Goal: Task Accomplishment & Management: Complete application form

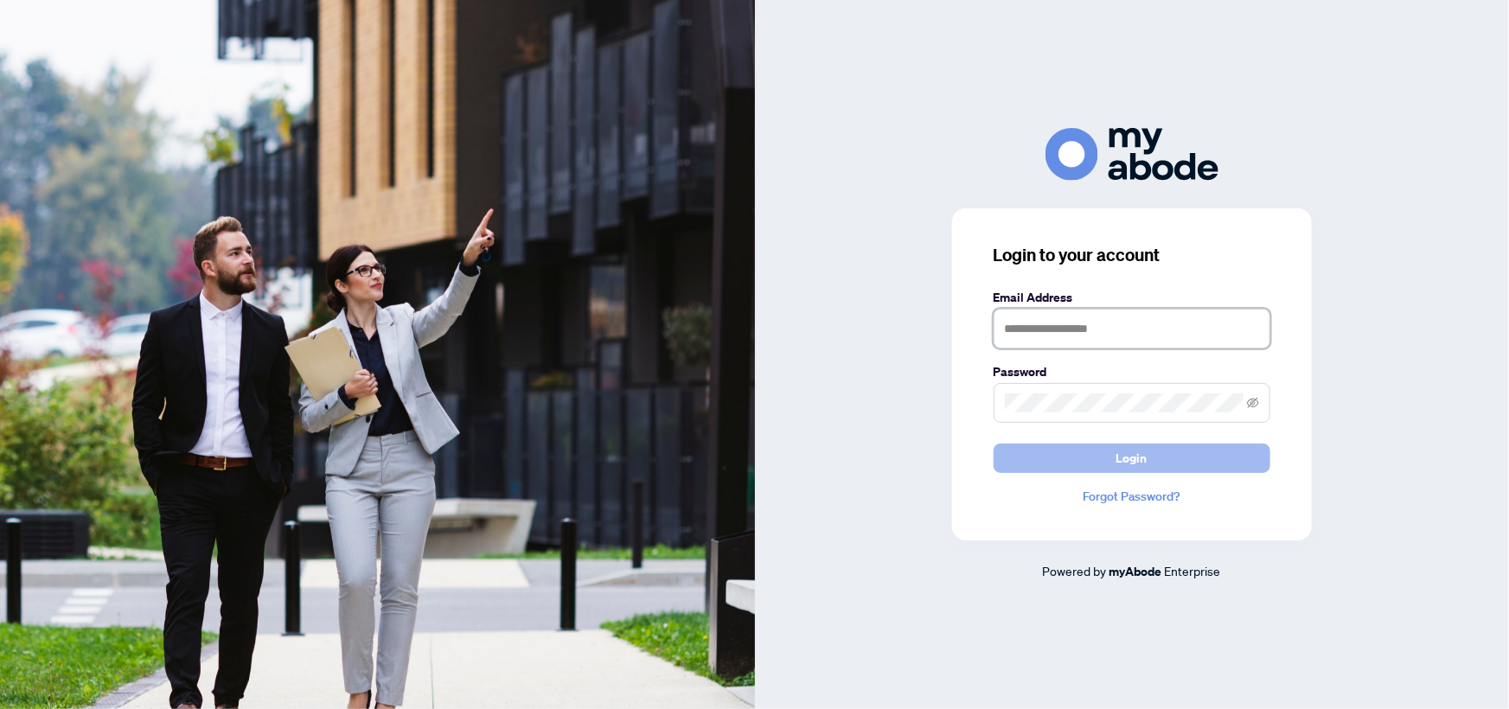
type input "**********"
click at [1096, 454] on button "Login" at bounding box center [1131, 458] width 277 height 29
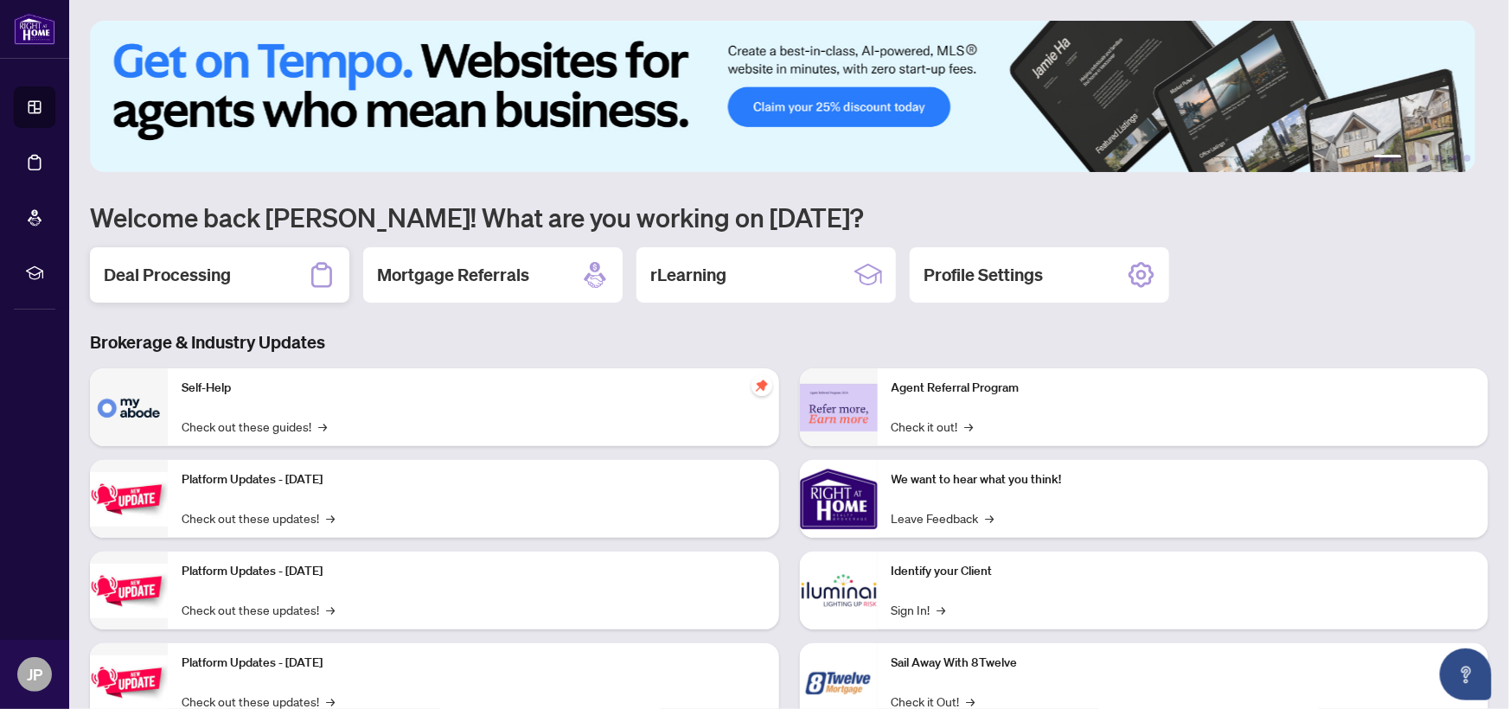
click at [189, 280] on h2 "Deal Processing" at bounding box center [167, 275] width 127 height 24
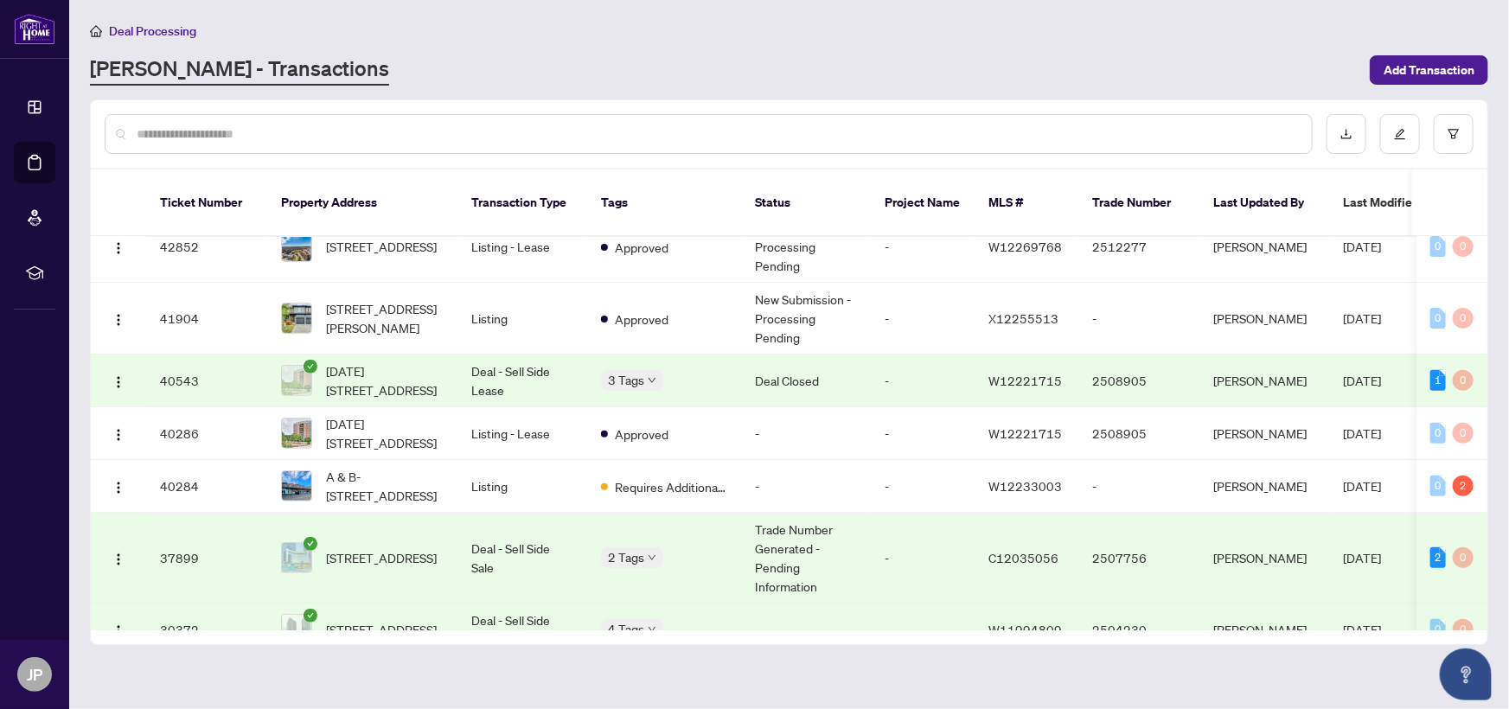
scroll to position [314, 0]
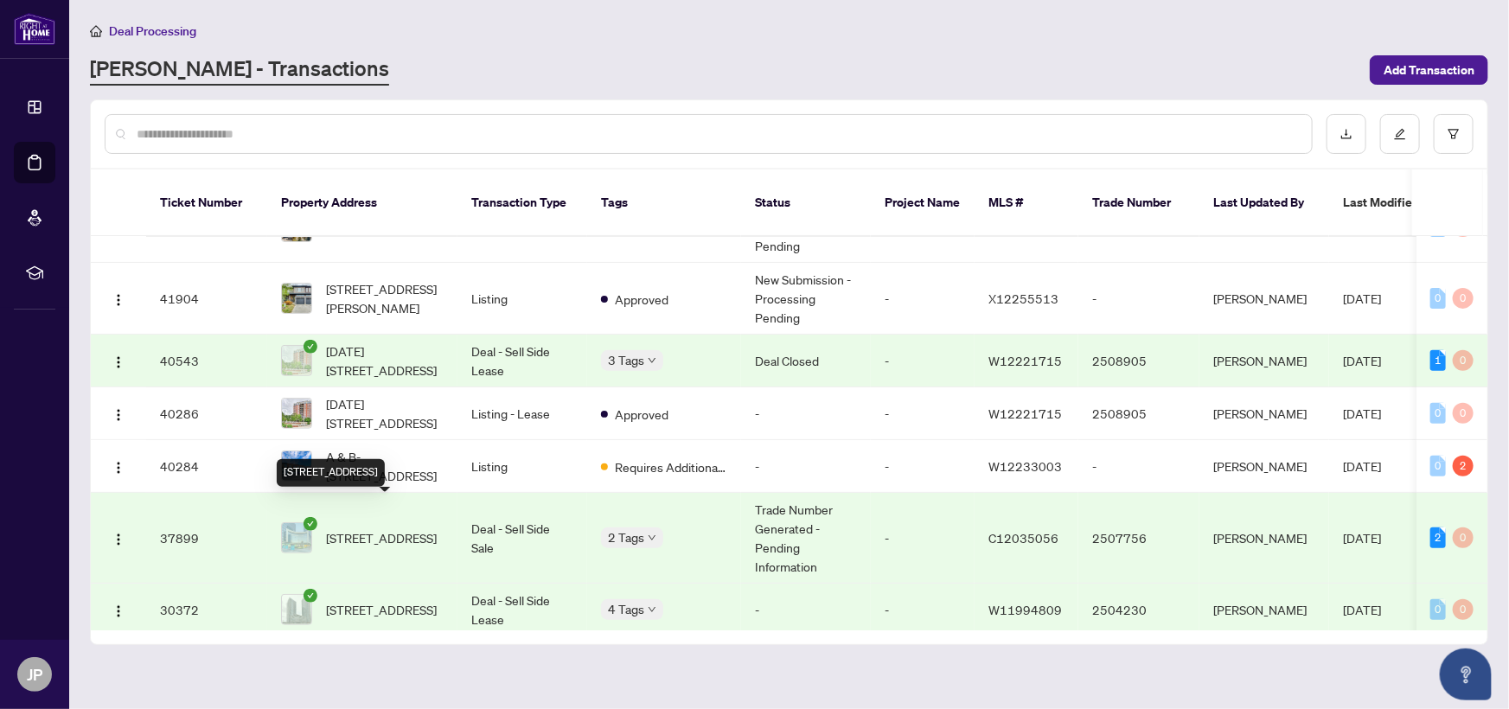
click at [400, 528] on span "[STREET_ADDRESS]" at bounding box center [381, 537] width 111 height 19
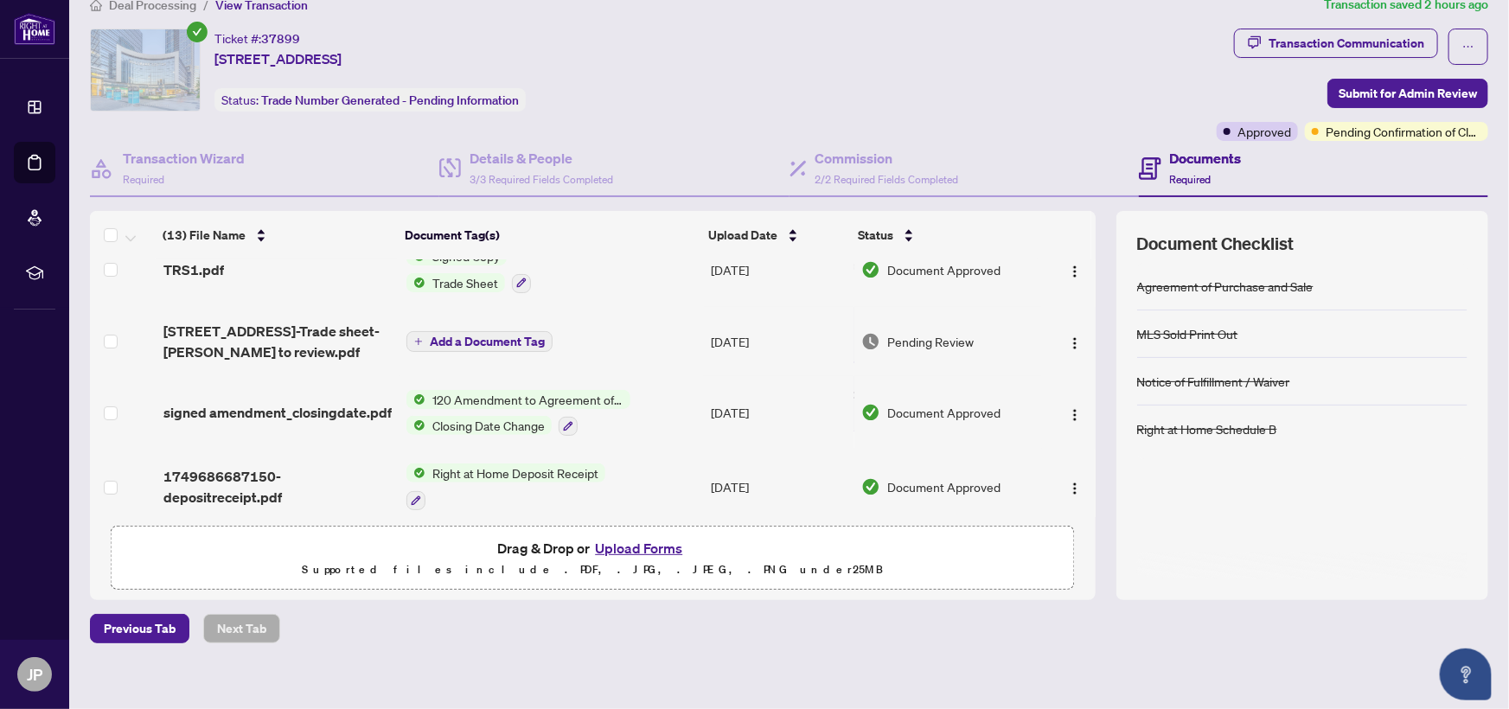
scroll to position [39, 0]
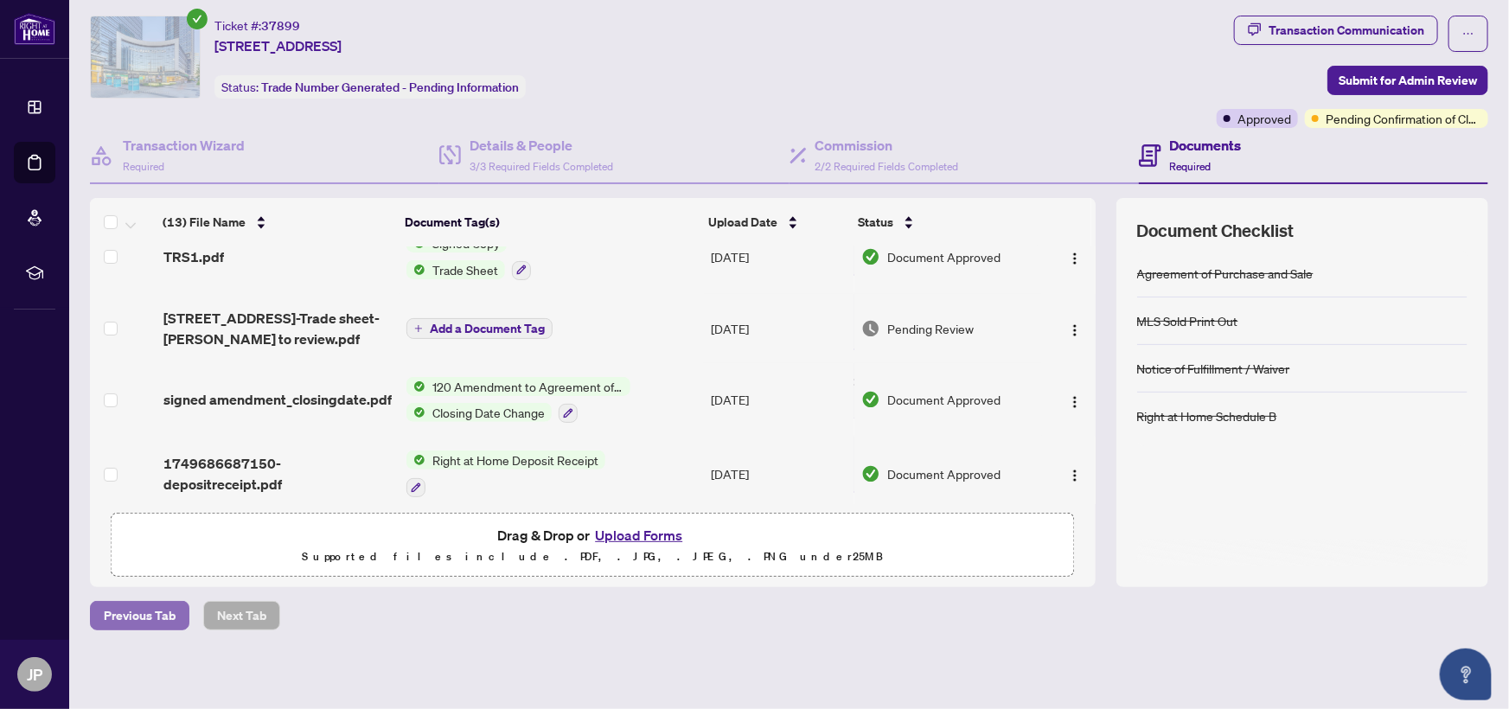
click at [147, 619] on span "Previous Tab" at bounding box center [140, 616] width 72 height 28
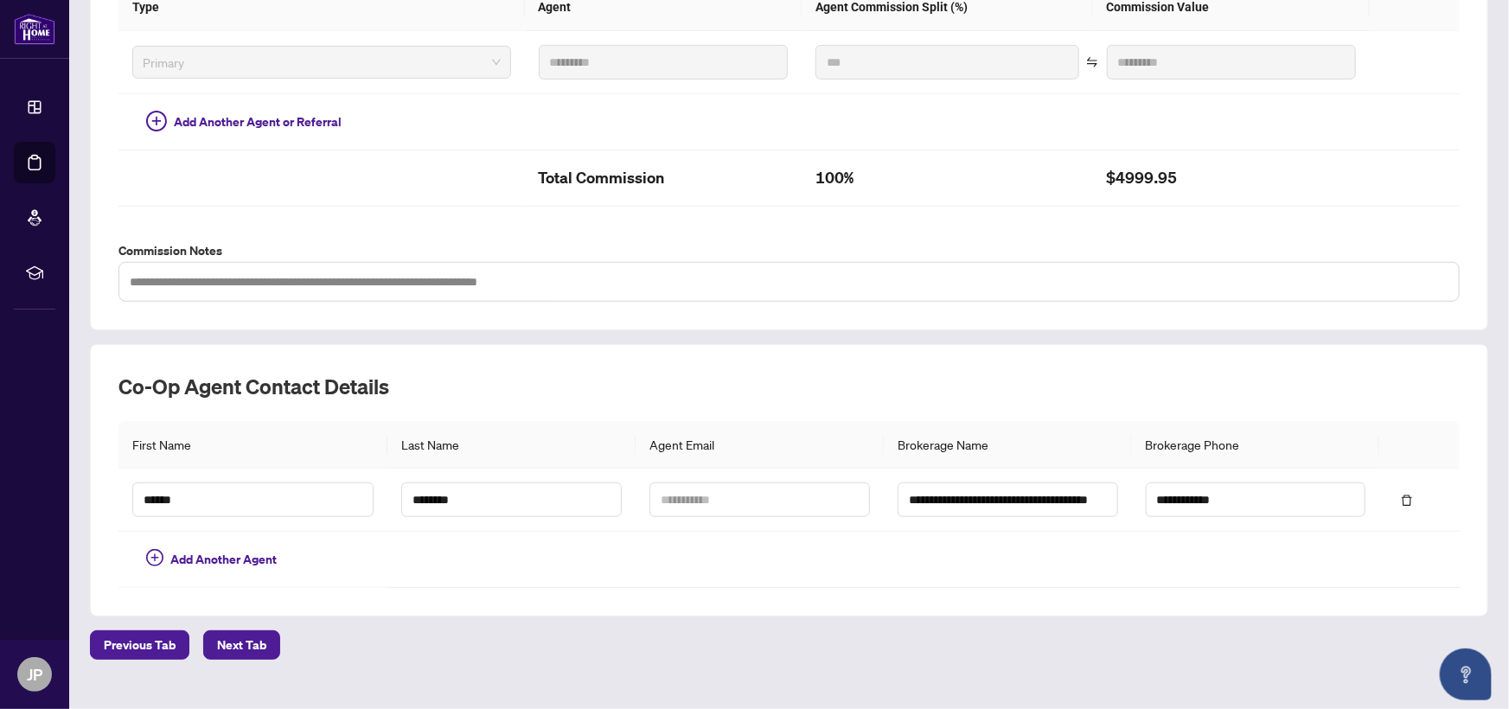
scroll to position [489, 0]
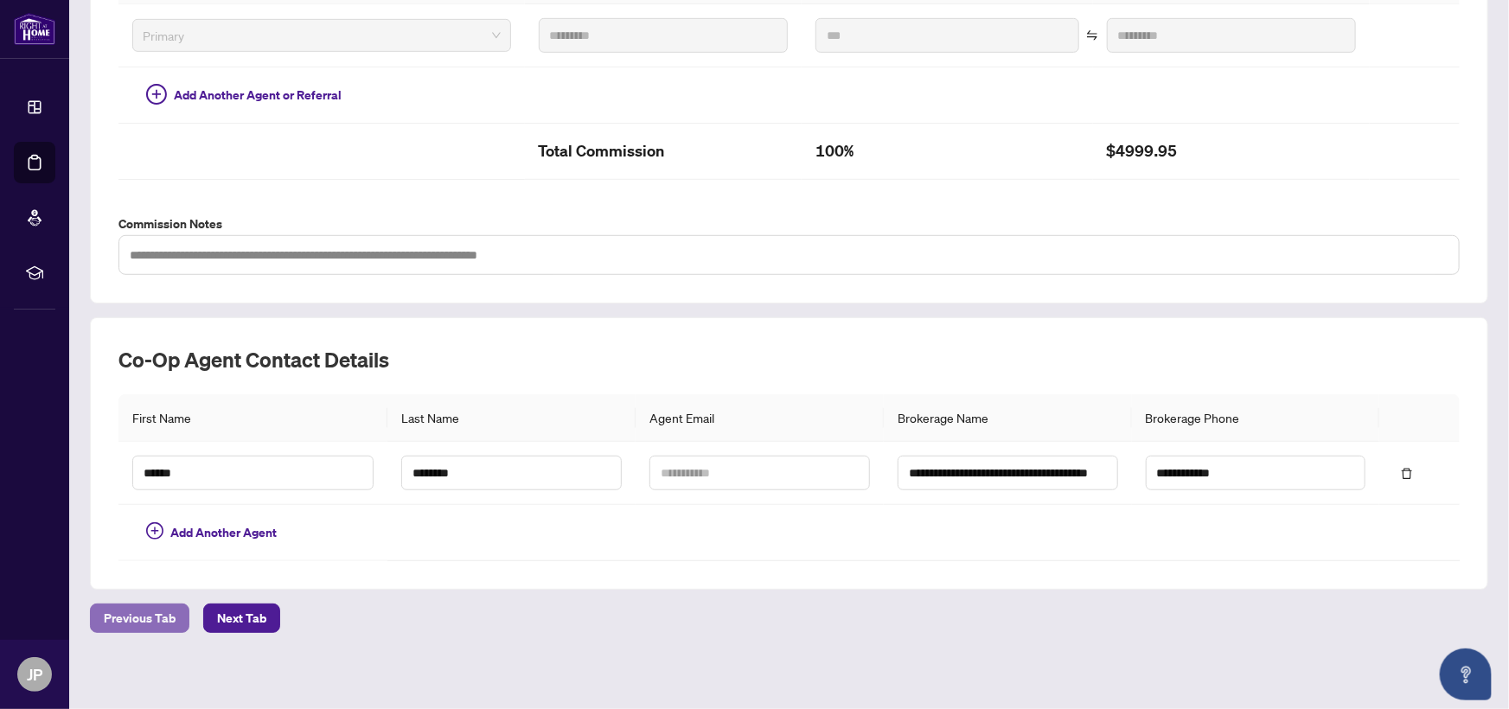
click at [139, 607] on span "Previous Tab" at bounding box center [140, 618] width 72 height 28
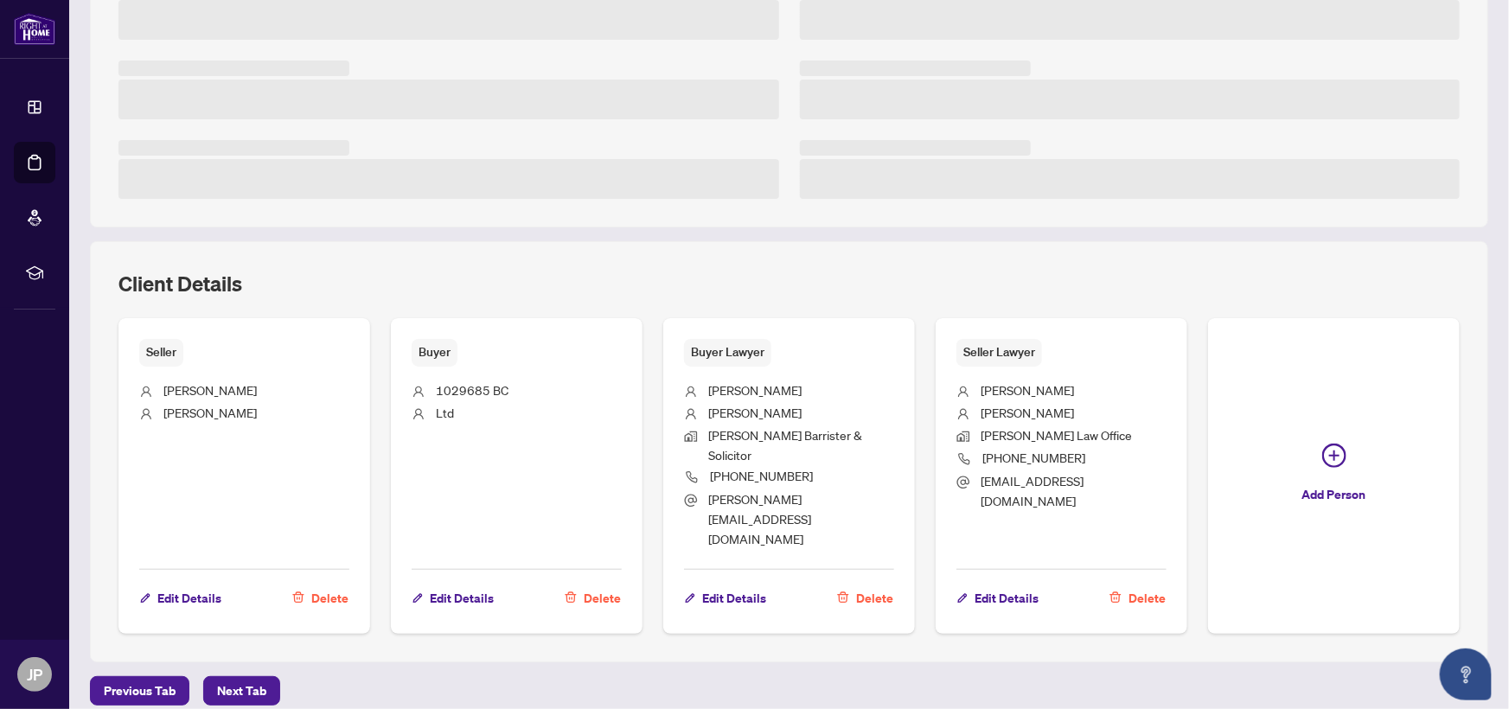
scroll to position [449, 0]
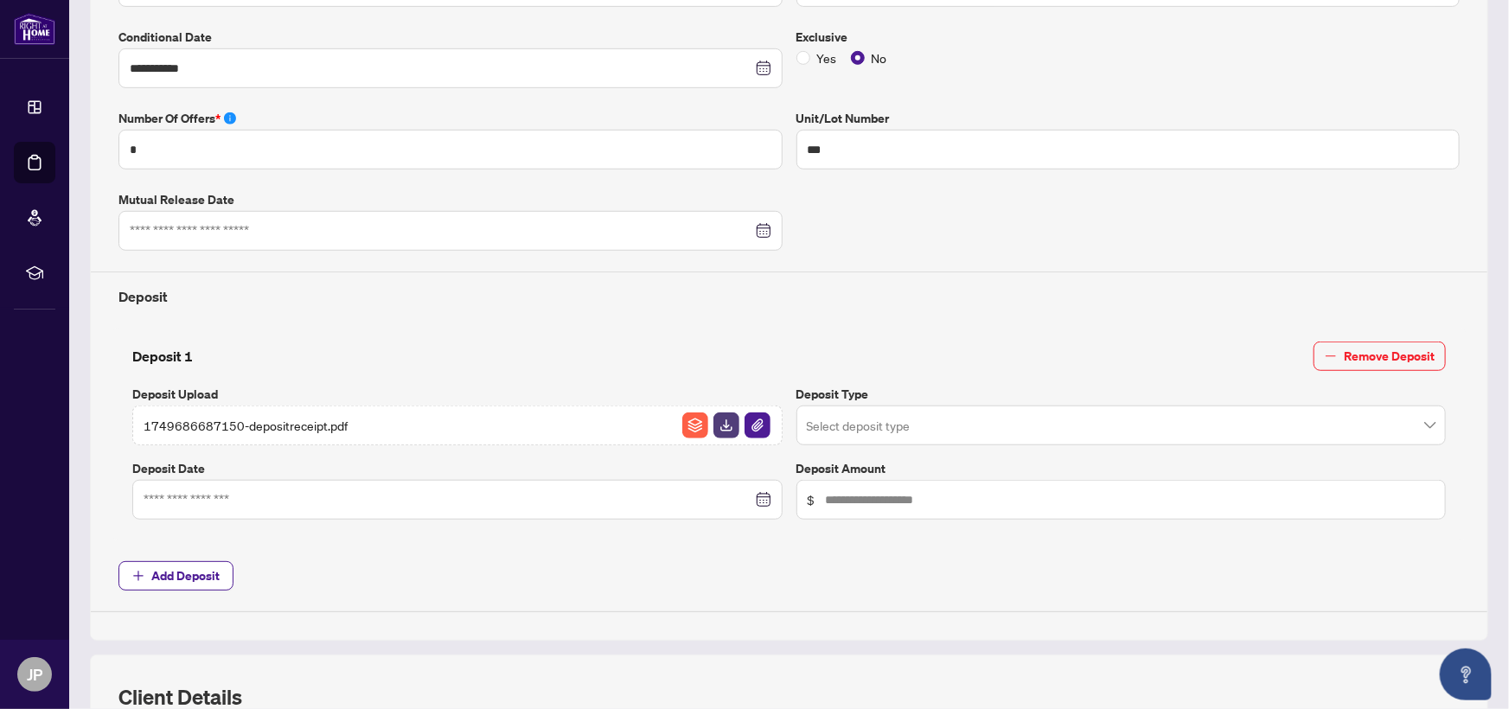
type input "**********"
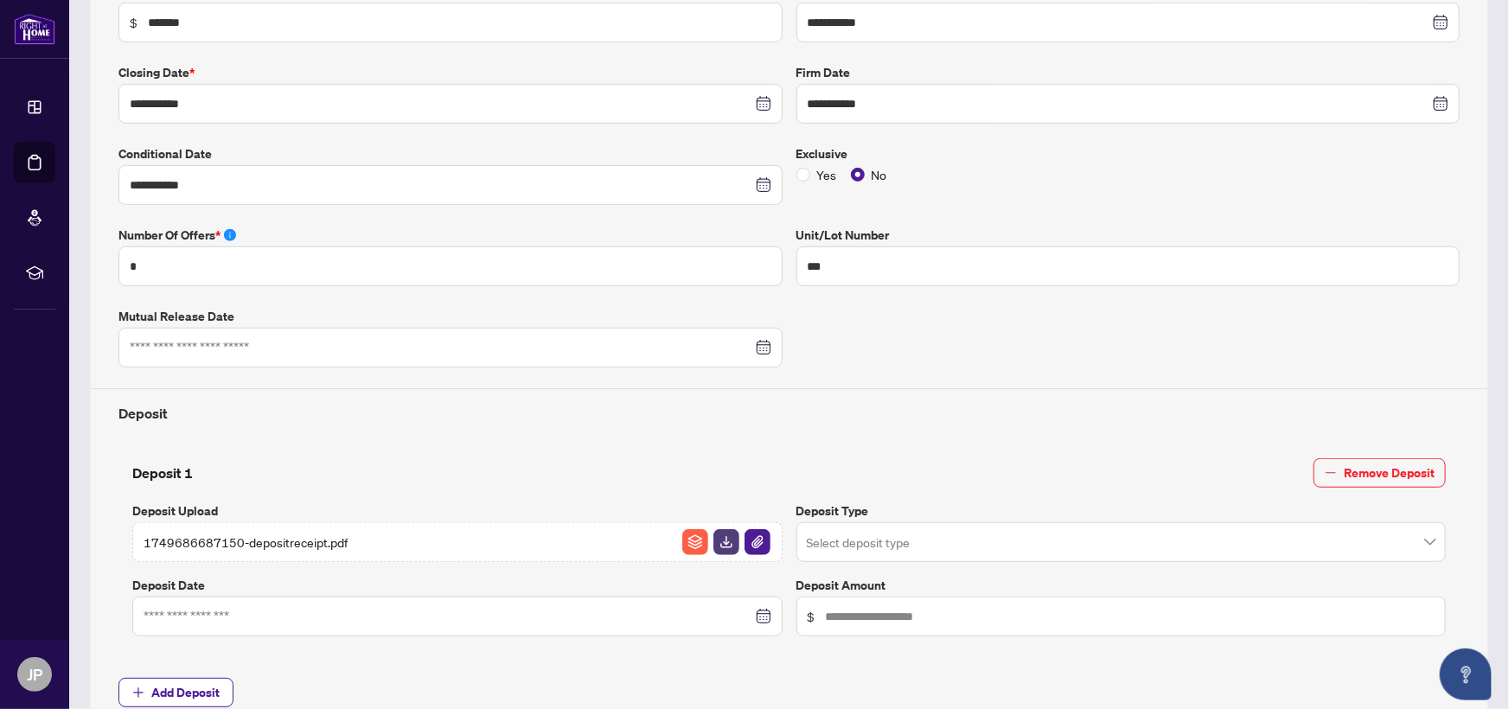
scroll to position [253, 0]
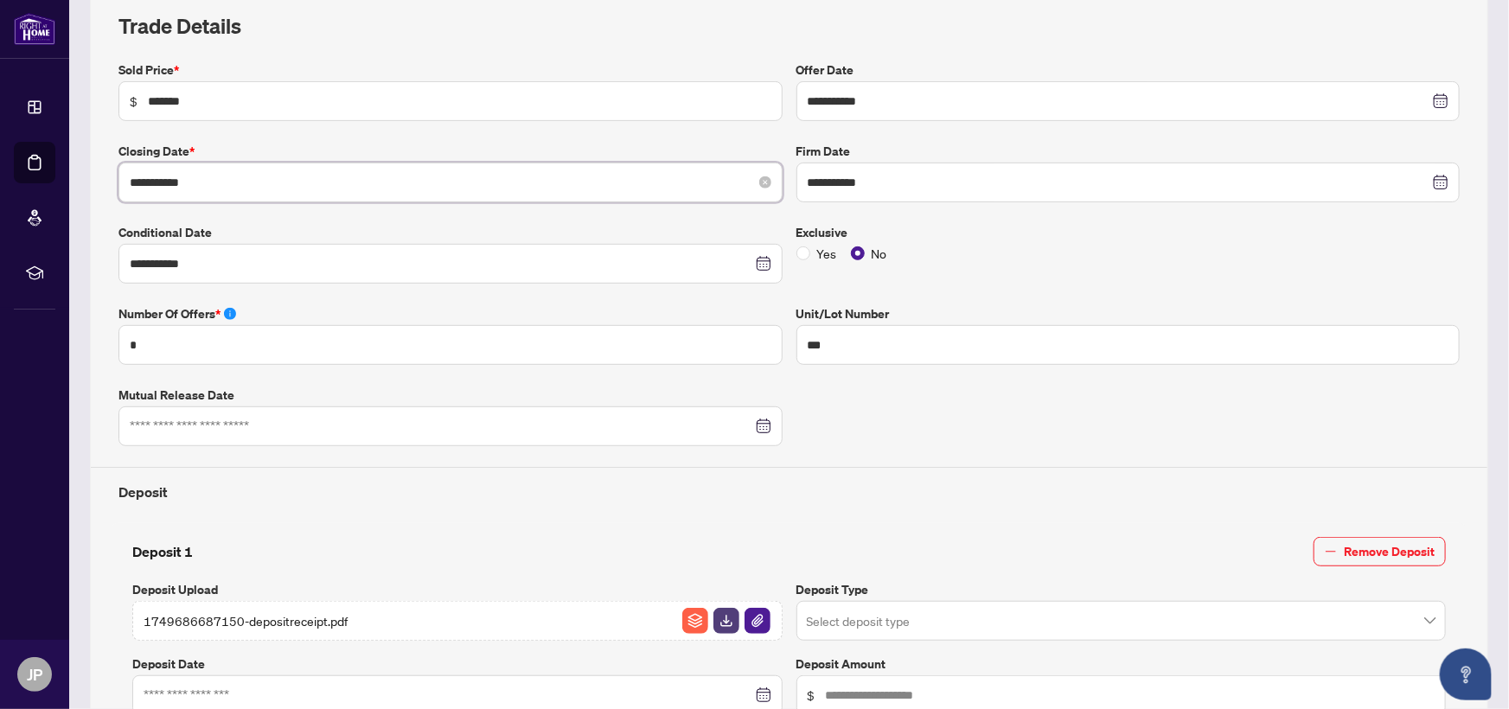
click at [240, 176] on input "**********" at bounding box center [441, 182] width 623 height 19
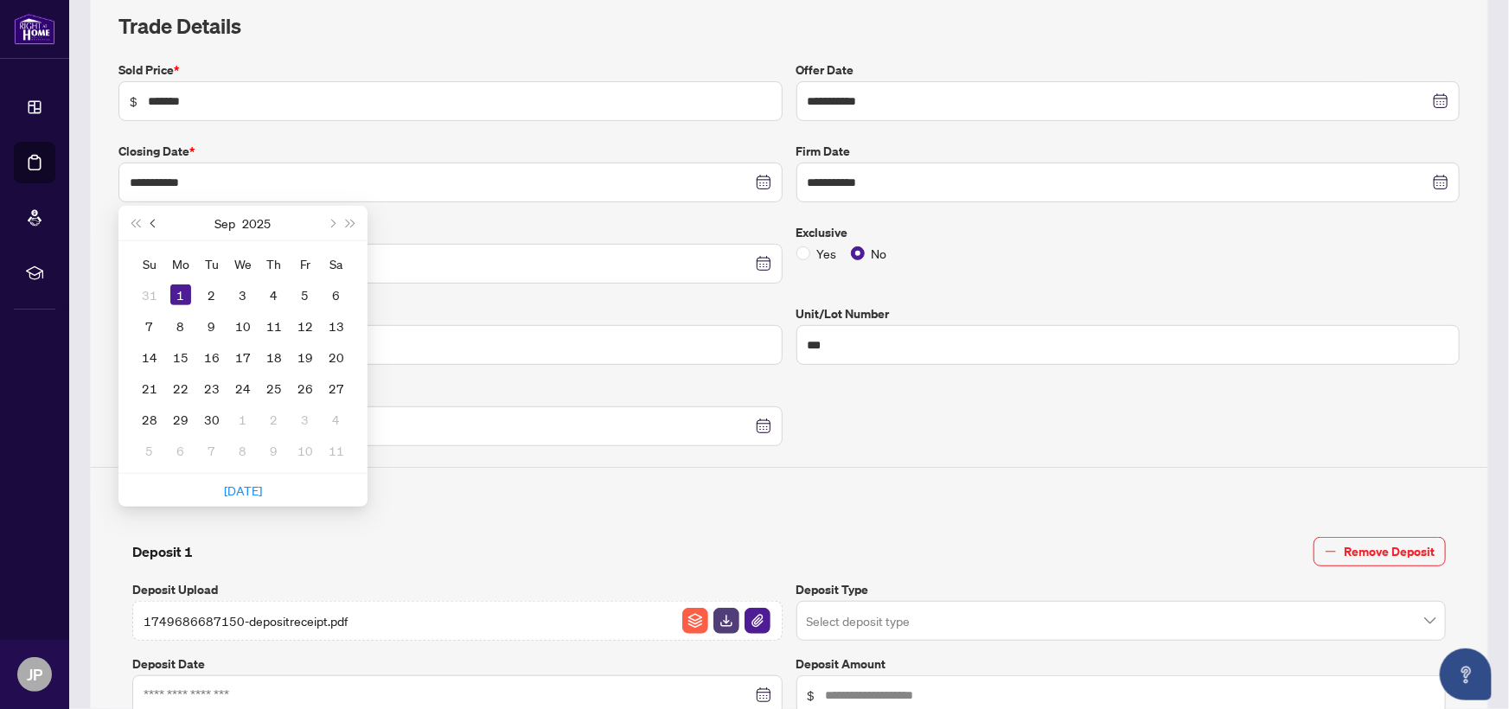
click at [153, 219] on span "Previous month (PageUp)" at bounding box center [154, 223] width 9 height 9
type input "**********"
click at [273, 420] on div "28" at bounding box center [274, 419] width 21 height 21
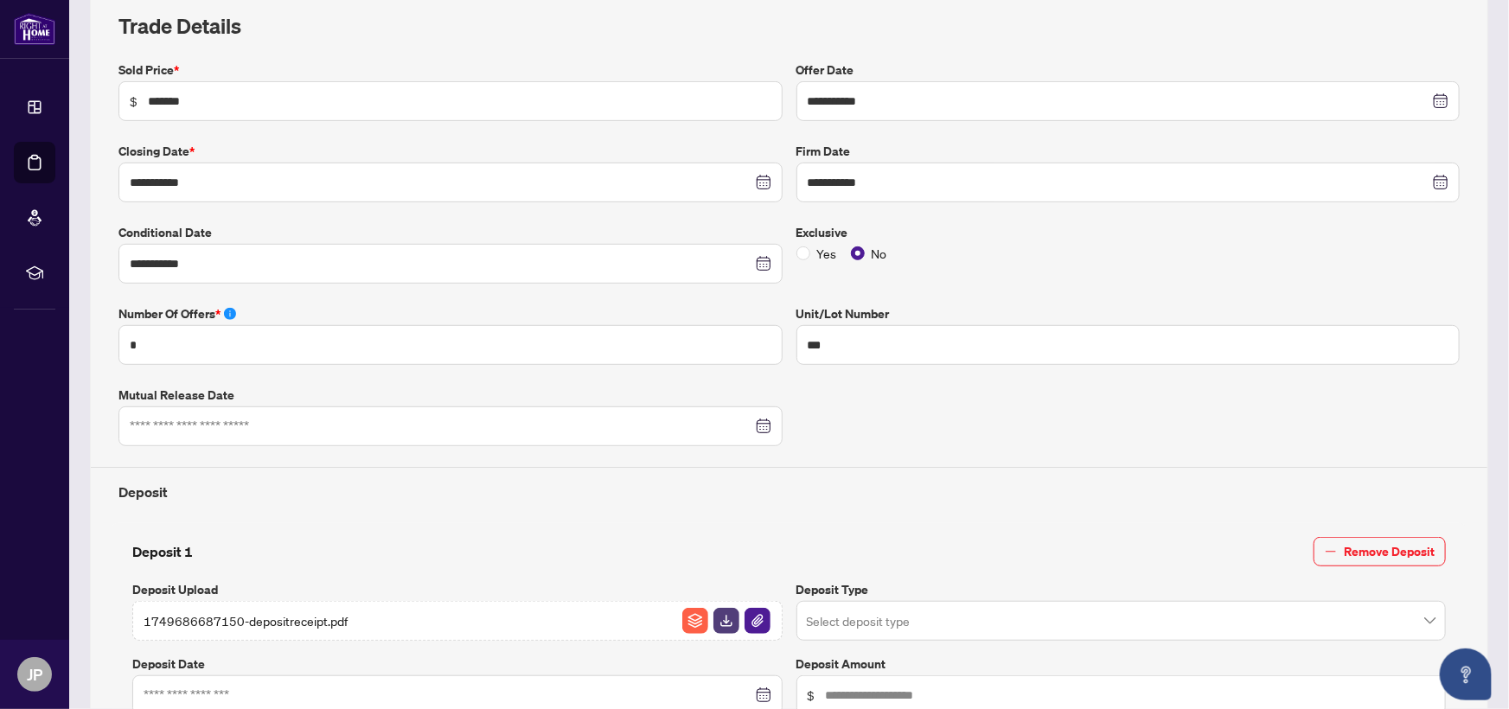
scroll to position [0, 0]
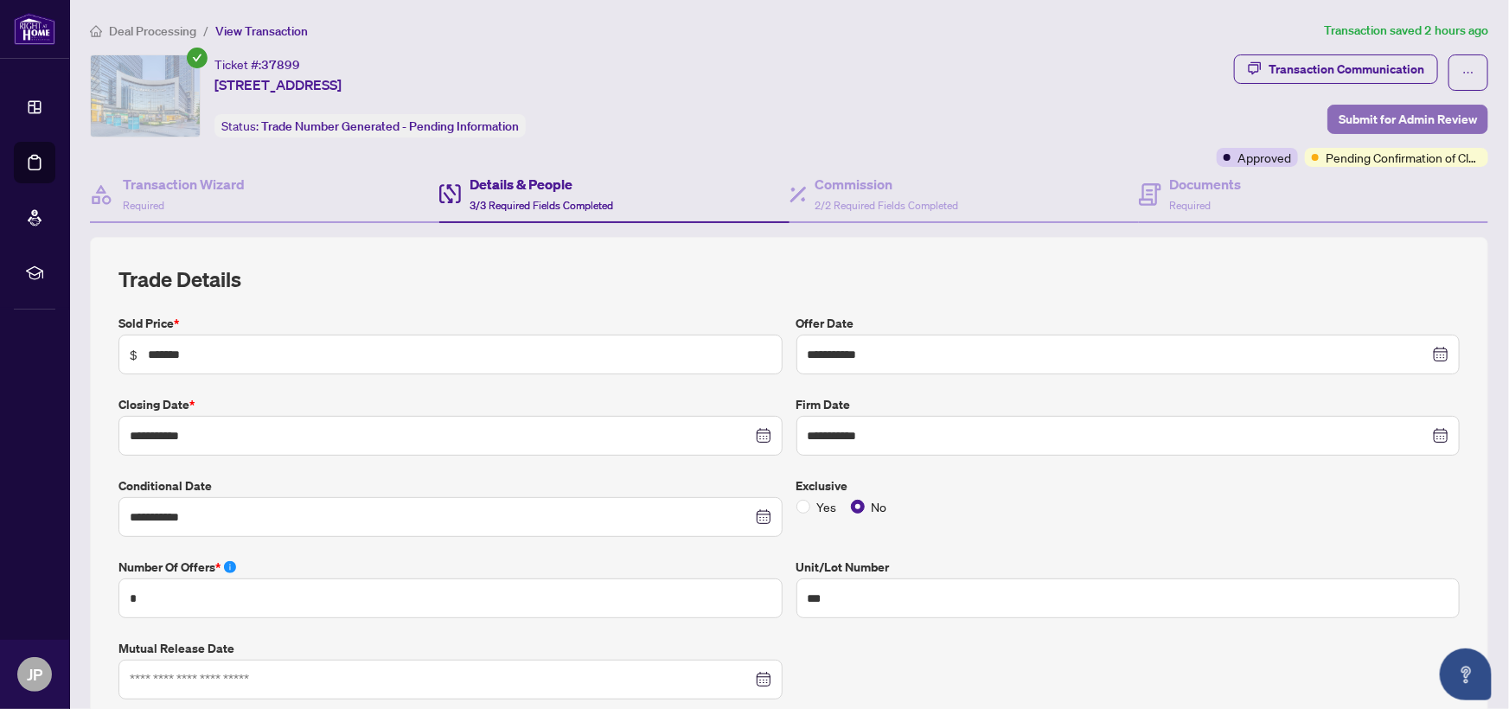
click at [1357, 115] on span "Submit for Admin Review" at bounding box center [1407, 119] width 138 height 28
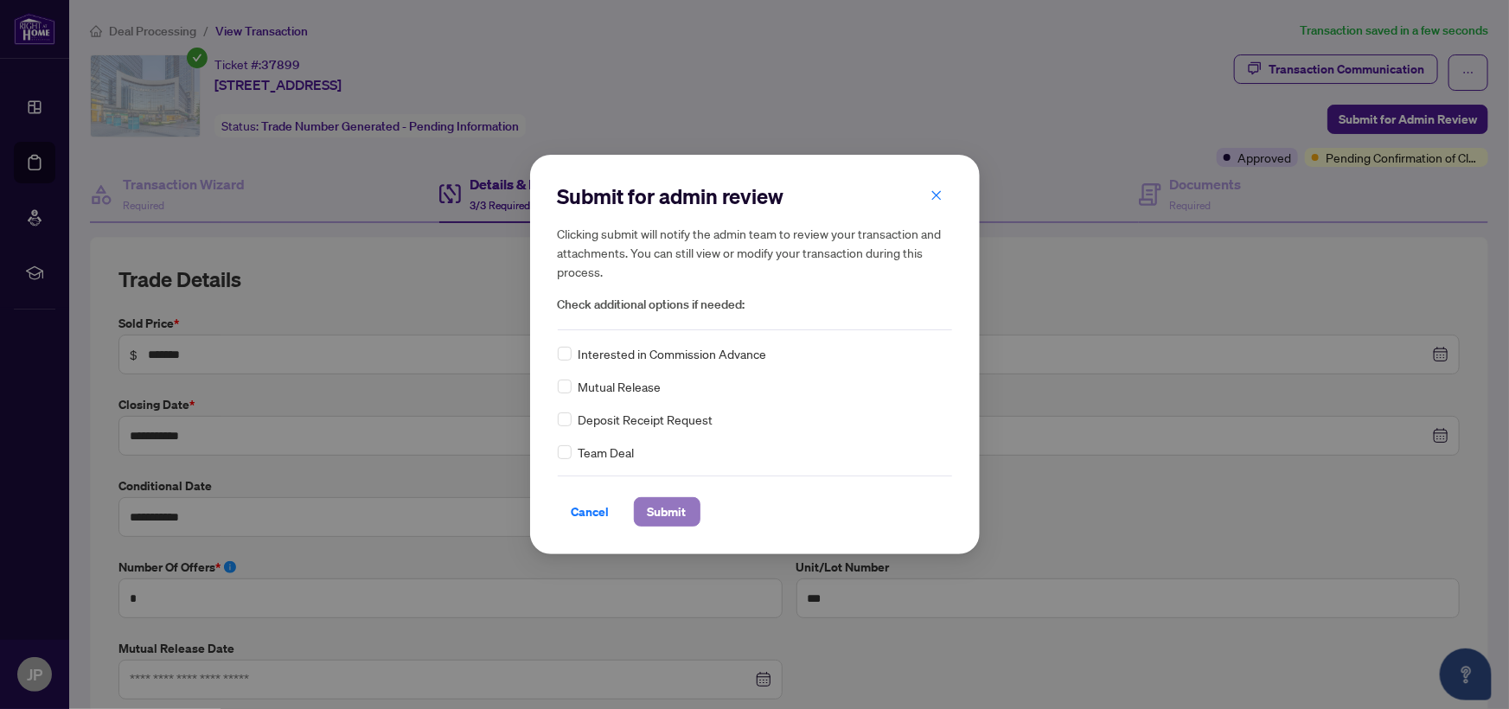
click at [652, 510] on span "Submit" at bounding box center [667, 512] width 39 height 28
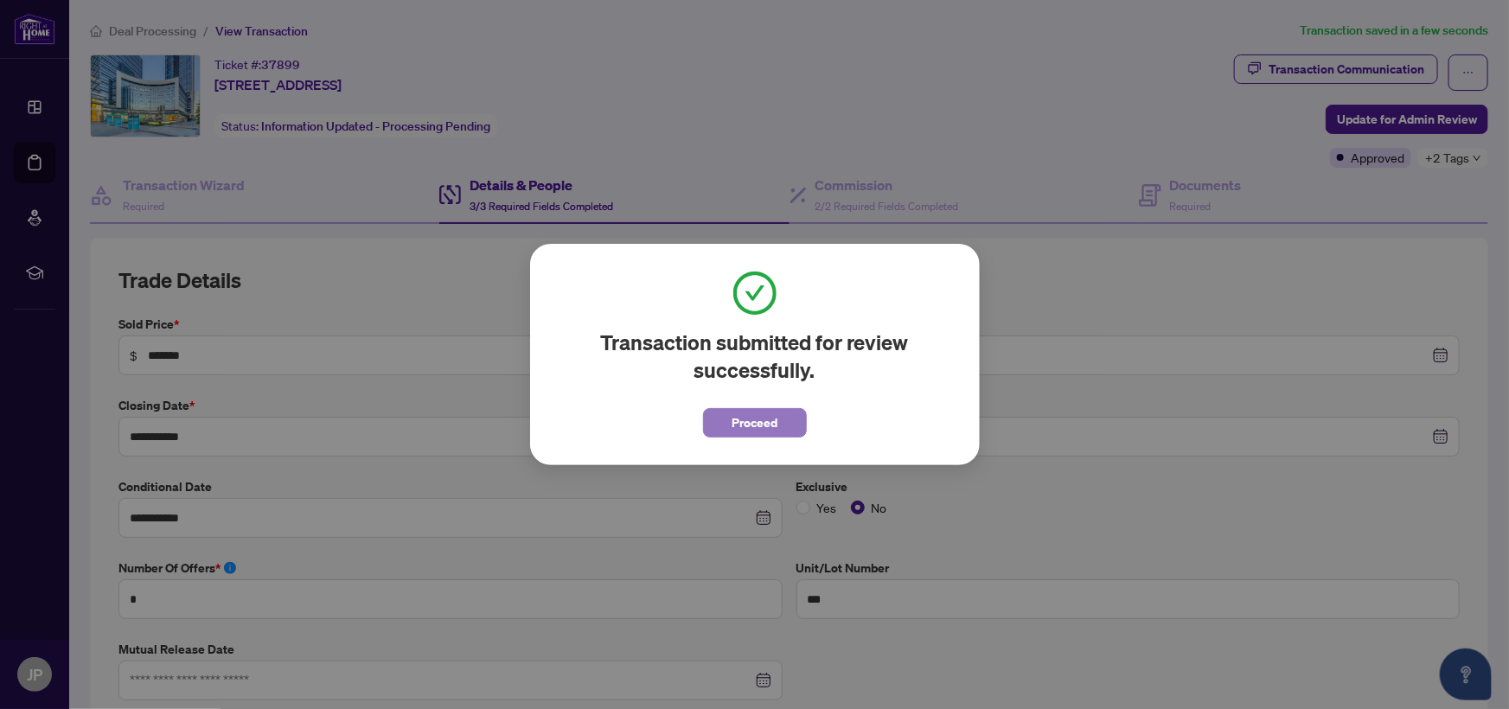
click at [746, 428] on span "Proceed" at bounding box center [754, 423] width 46 height 28
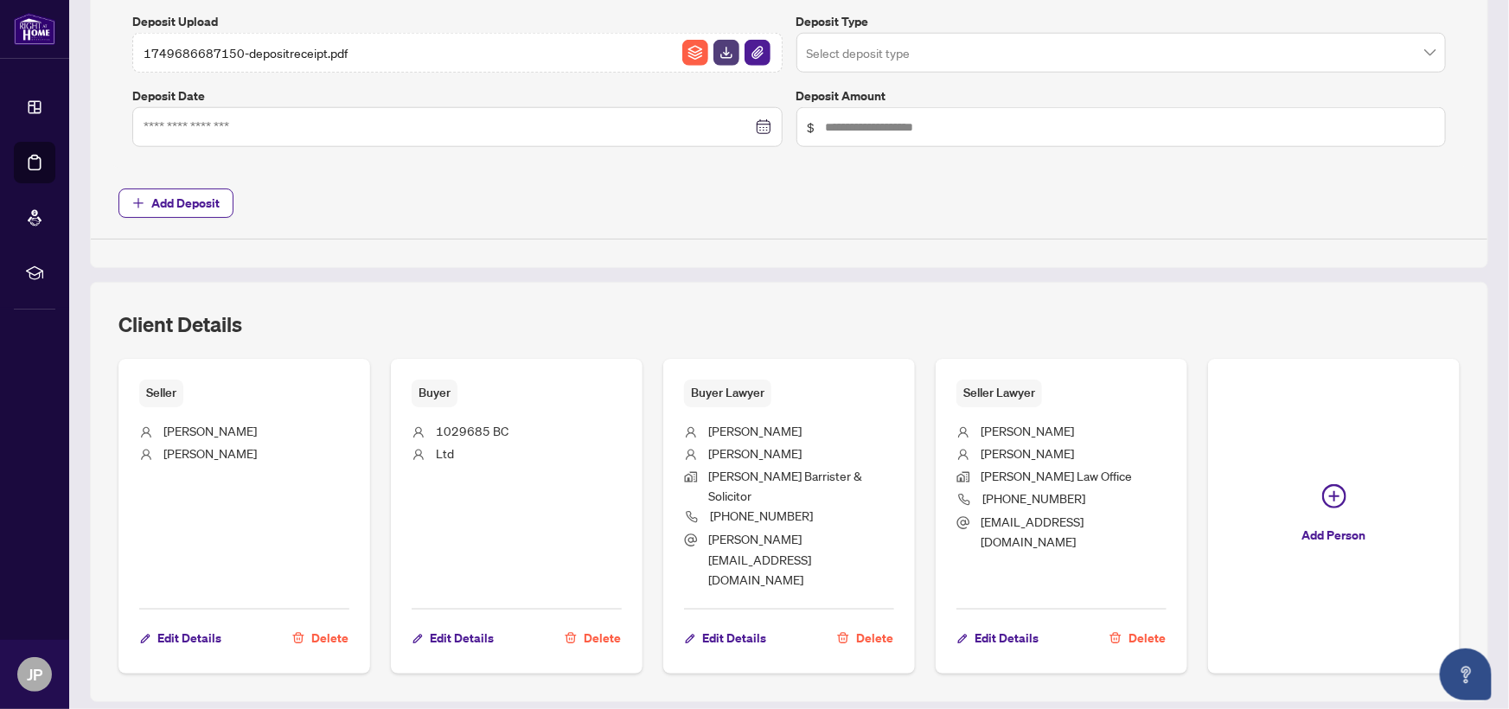
scroll to position [898, 0]
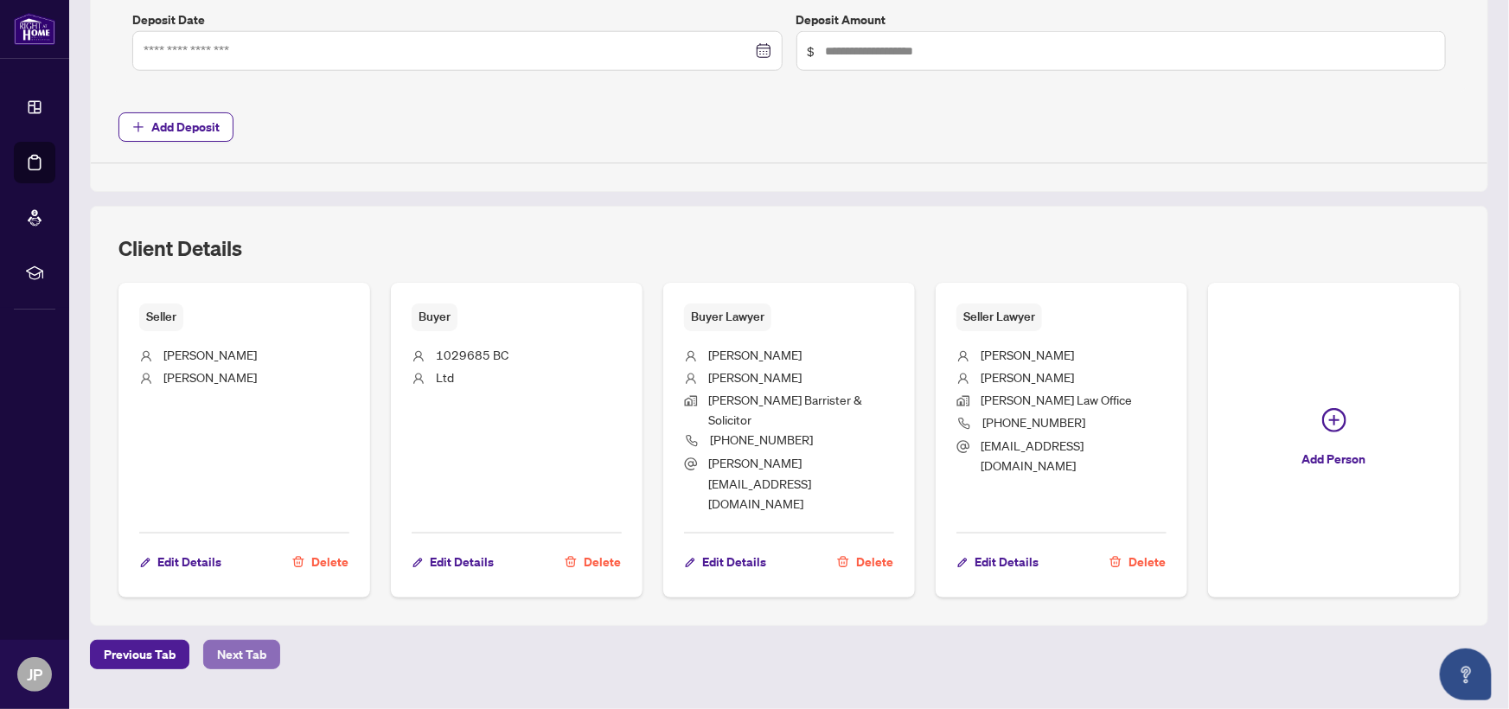
click at [239, 641] on span "Next Tab" at bounding box center [241, 655] width 49 height 28
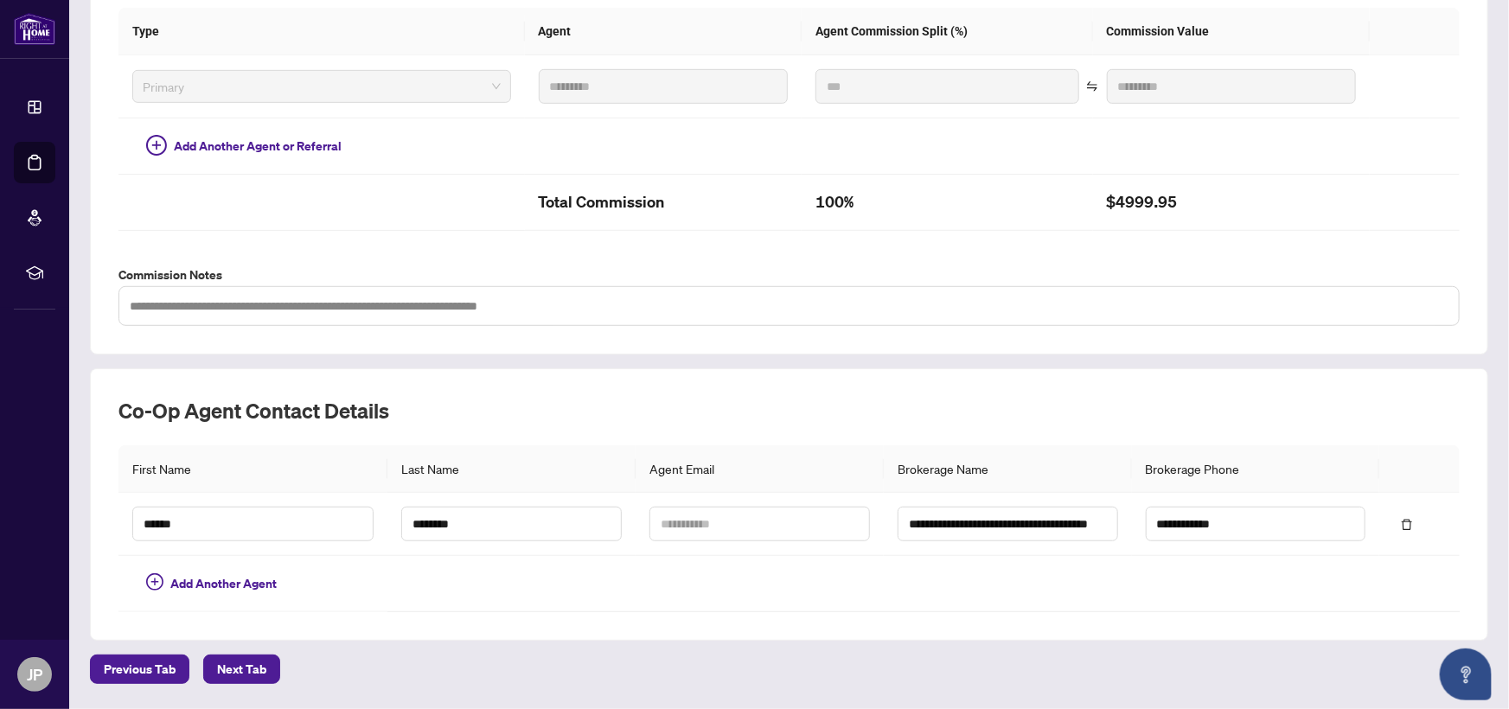
scroll to position [490, 0]
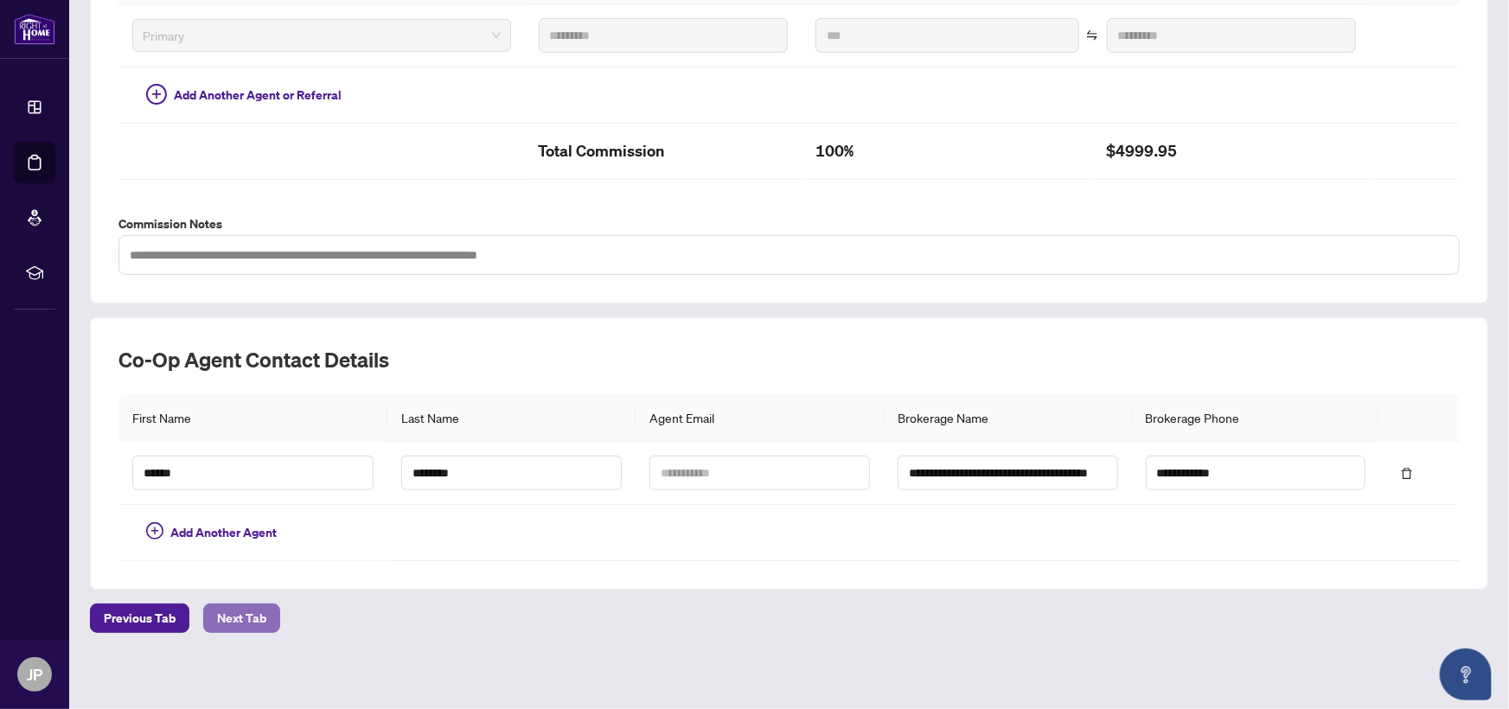
click at [233, 616] on span "Next Tab" at bounding box center [241, 618] width 49 height 28
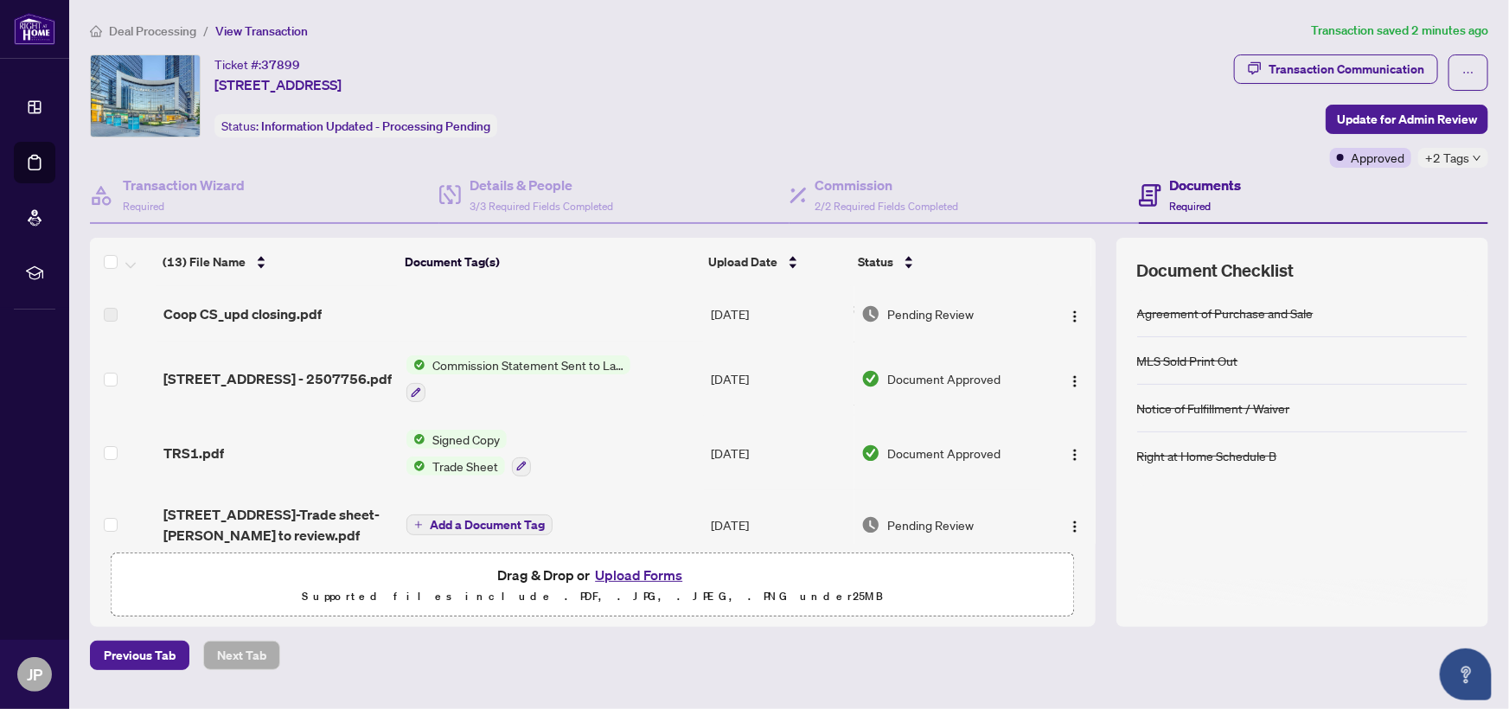
click at [631, 573] on button "Upload Forms" at bounding box center [639, 575] width 98 height 22
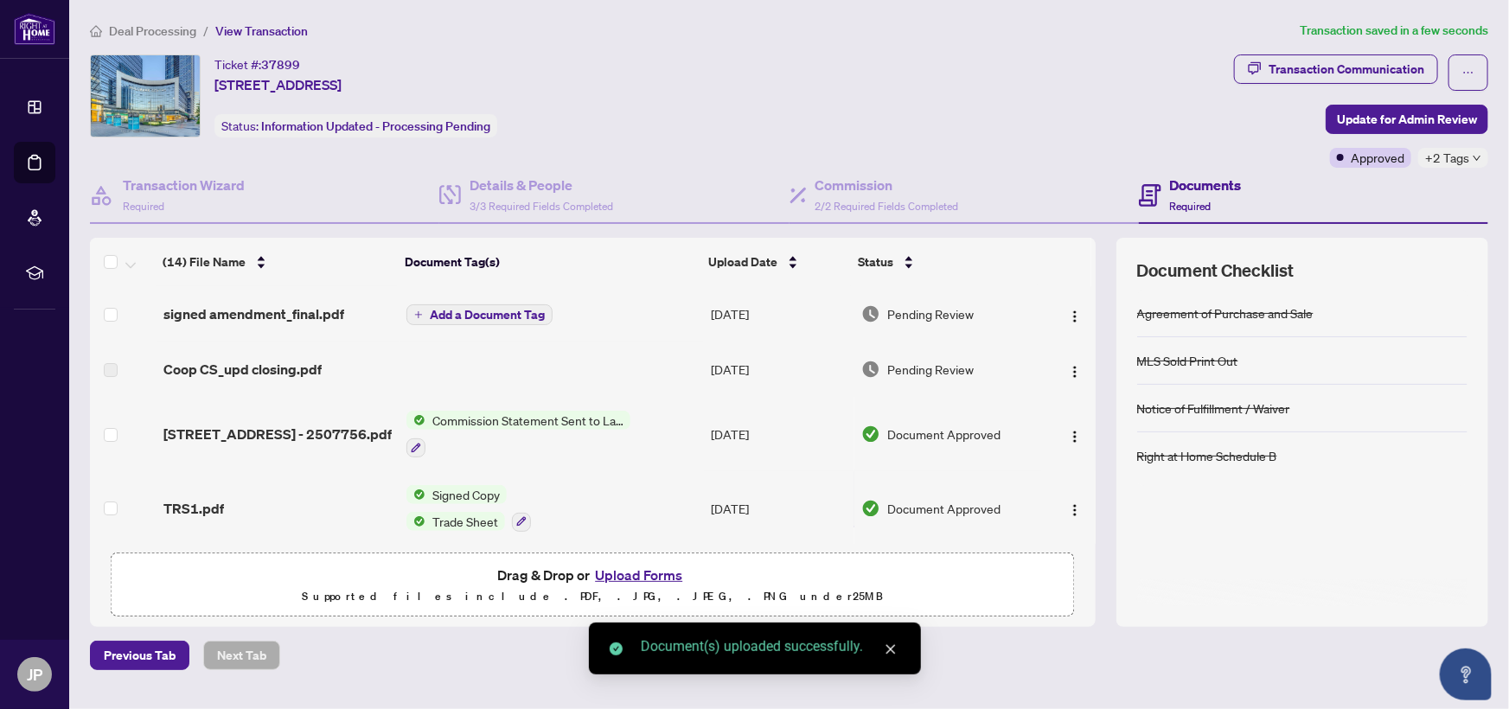
click at [444, 315] on span "Add a Document Tag" at bounding box center [487, 315] width 115 height 12
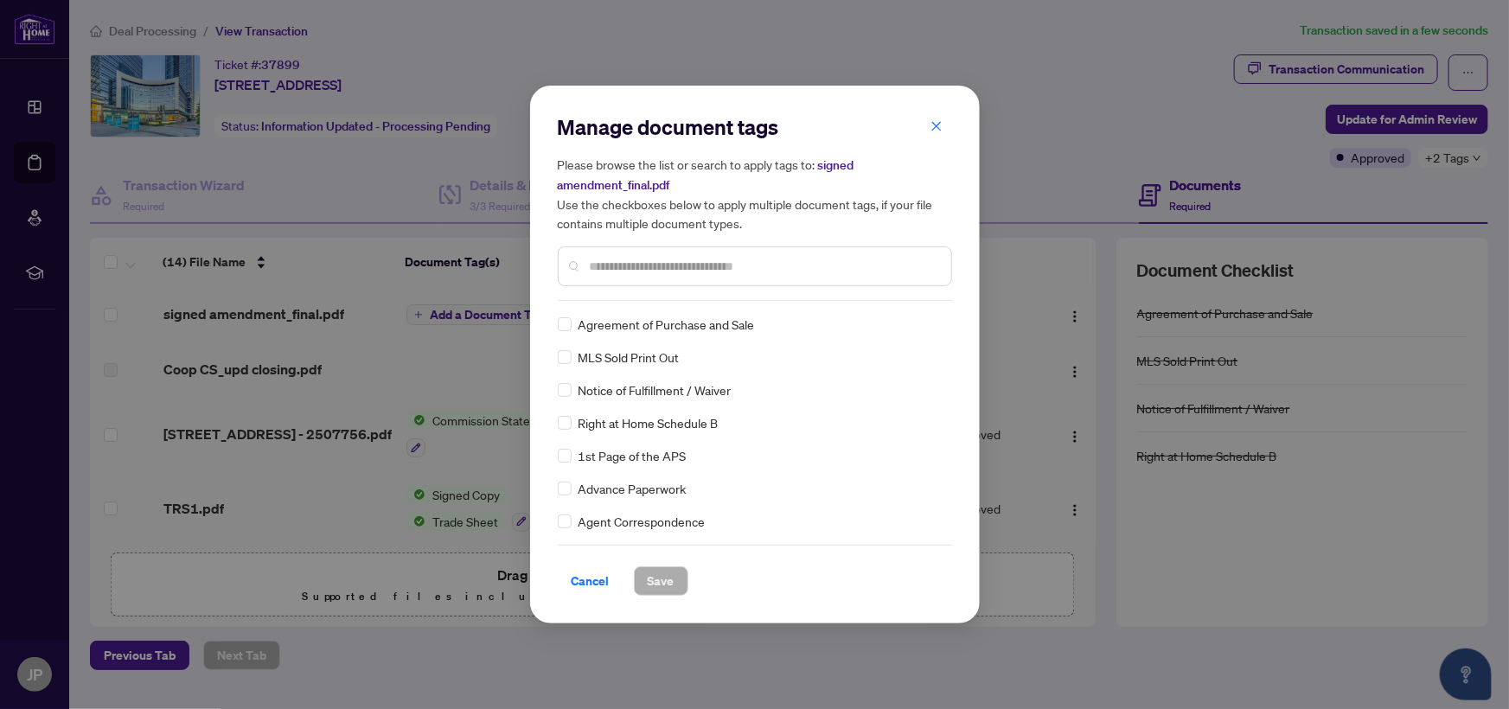
click at [600, 258] on input "text" at bounding box center [764, 266] width 348 height 19
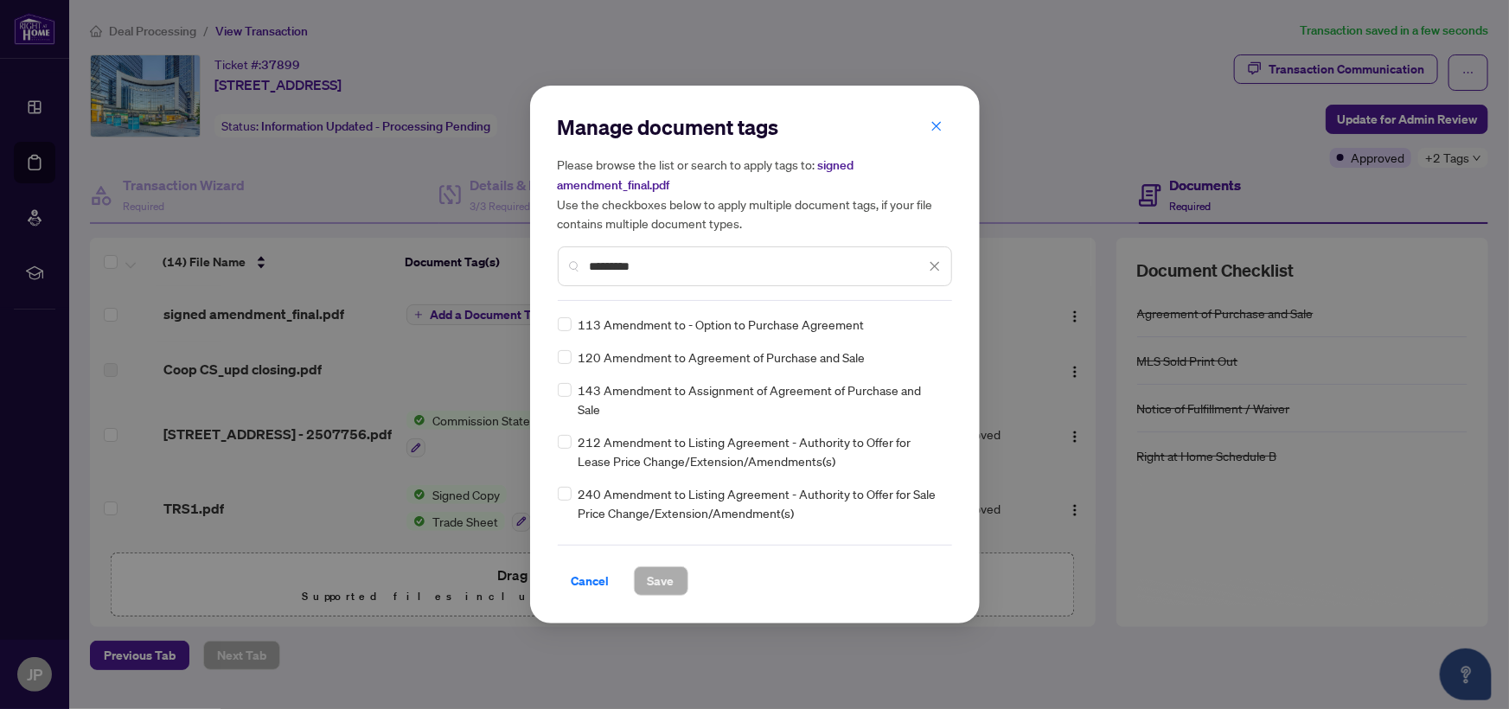
type input "*********"
click at [661, 581] on span "Save" at bounding box center [661, 581] width 27 height 28
